Goal: Find specific page/section: Find specific page/section

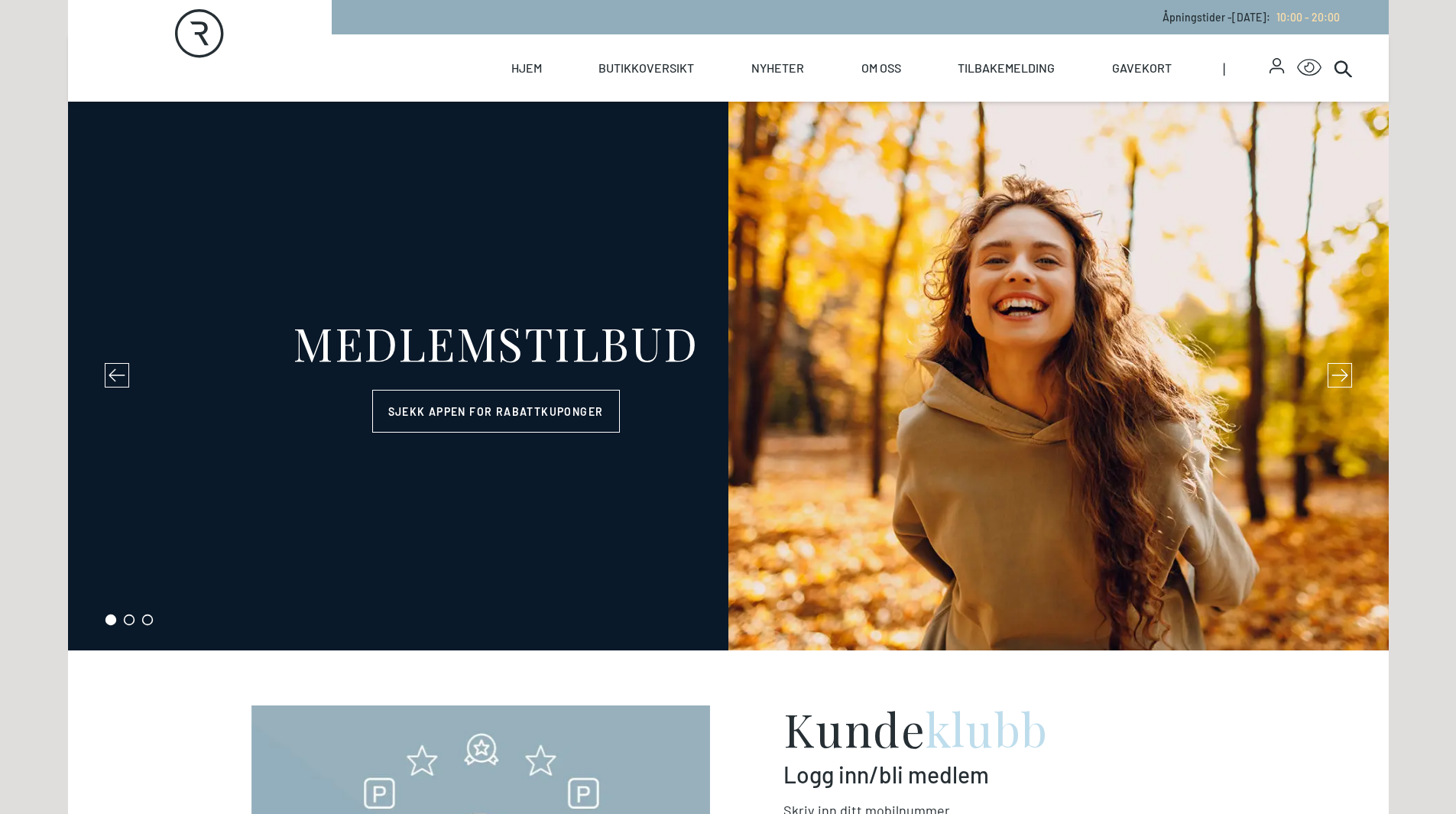
select select "NO"
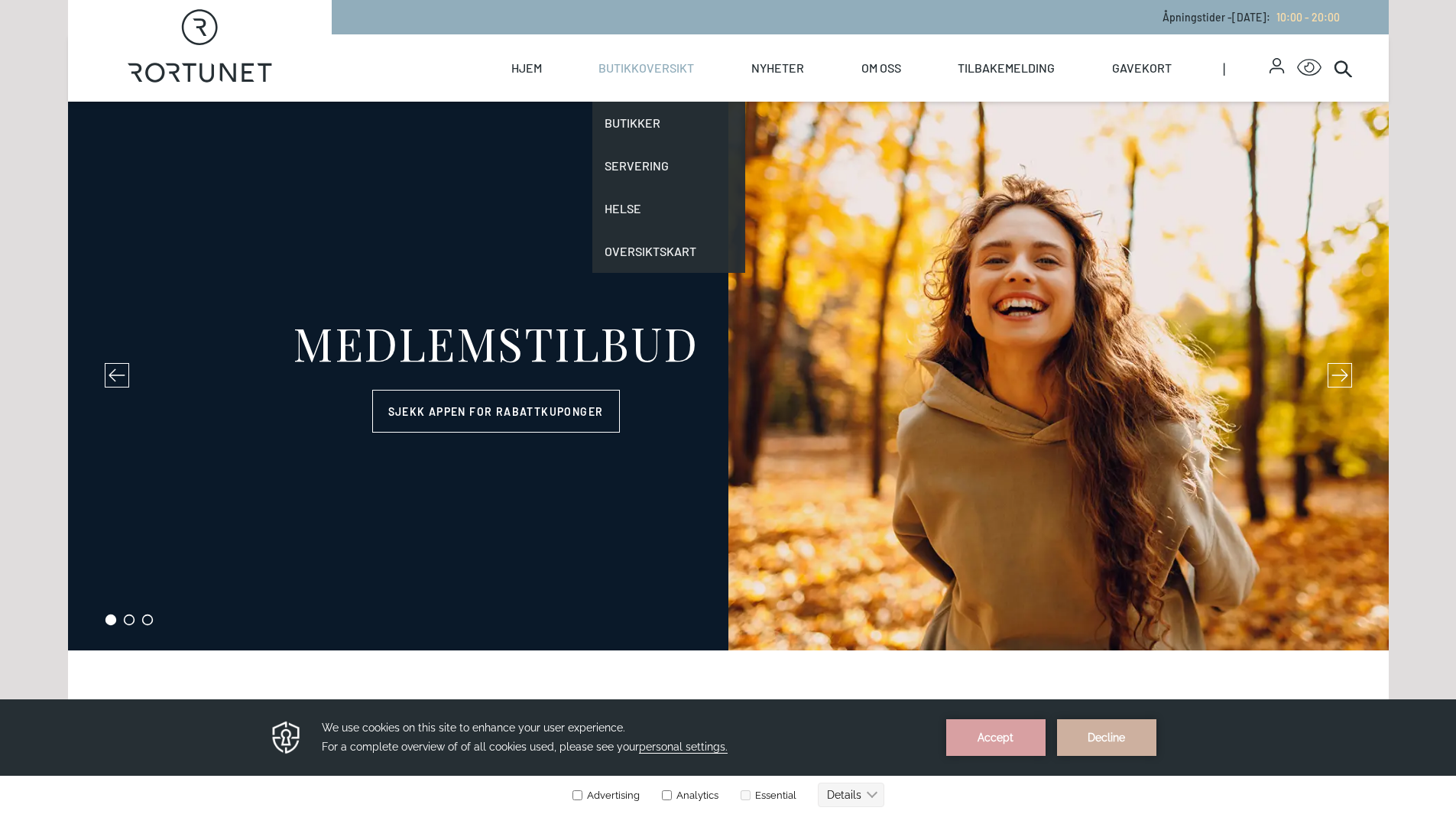
click at [638, 73] on link "Butikkoversikt" at bounding box center [646, 68] width 96 height 67
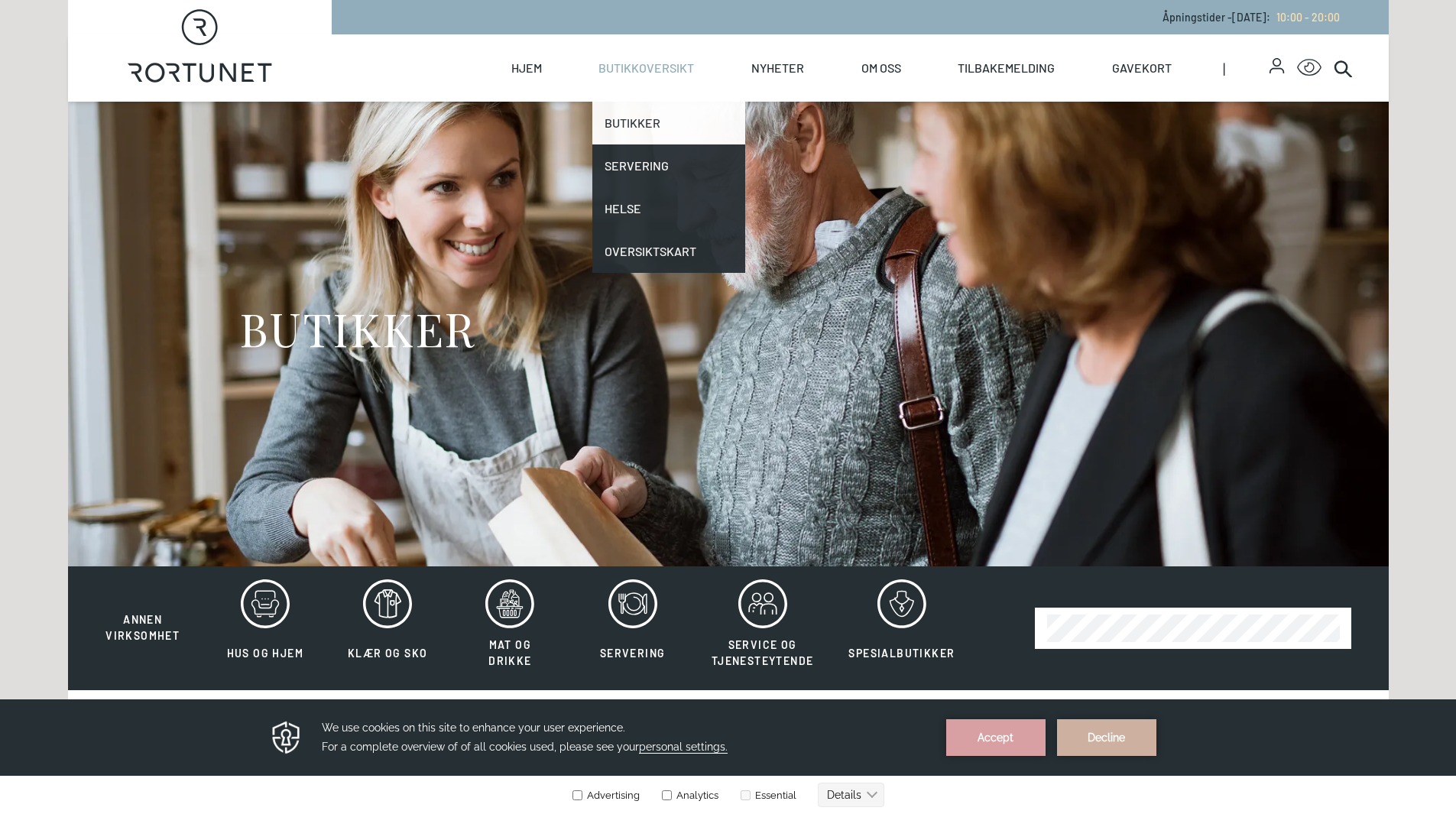
click at [631, 111] on link "Butikker" at bounding box center [668, 123] width 152 height 43
click at [647, 134] on link "Butikker" at bounding box center [668, 123] width 152 height 43
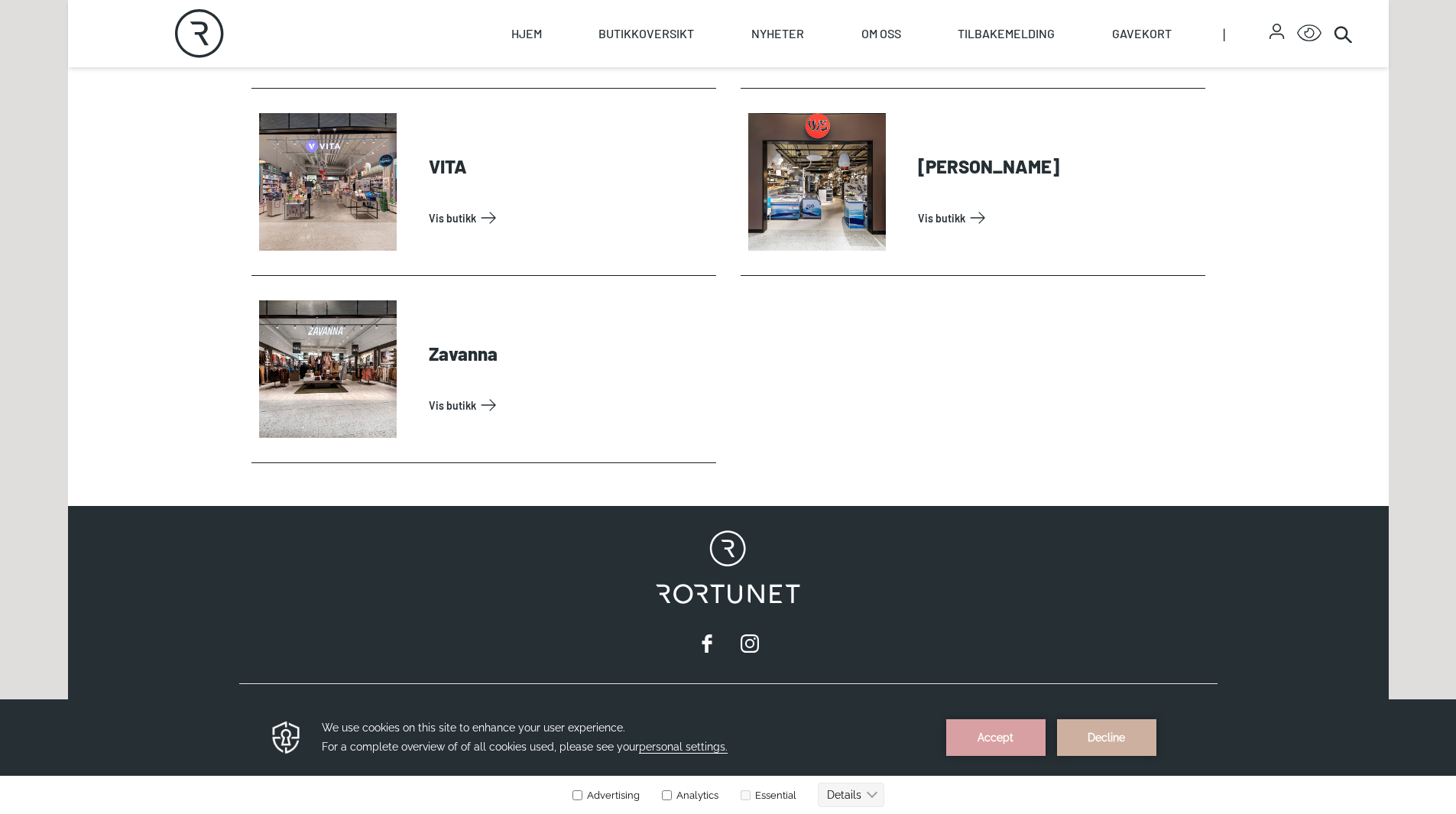
scroll to position [5057, 0]
